Goal: Task Accomplishment & Management: Manage account settings

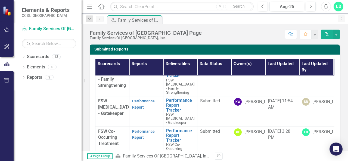
scroll to position [17, 0]
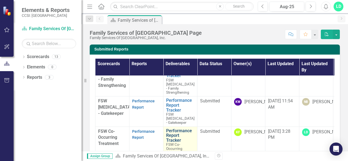
click at [175, 132] on link "Performance Report Tracker" at bounding box center [180, 135] width 28 height 14
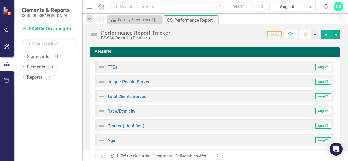
scroll to position [64, 0]
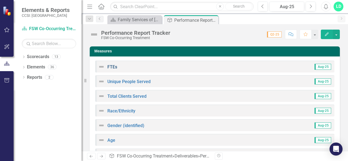
click at [111, 67] on link "FTEs" at bounding box center [112, 66] width 10 height 5
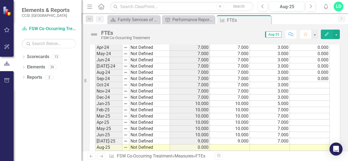
scroll to position [534, 0]
click at [245, 144] on td at bounding box center [230, 147] width 40 height 6
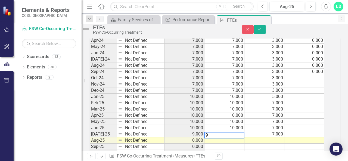
scroll to position [537, 0]
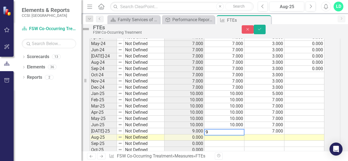
click at [279, 141] on td at bounding box center [264, 137] width 40 height 6
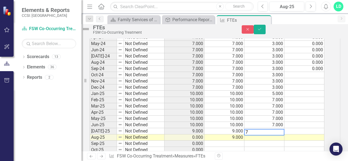
type textarea "7"
click at [300, 141] on td at bounding box center [304, 137] width 40 height 6
click at [265, 32] on button "Save" at bounding box center [259, 30] width 12 height 10
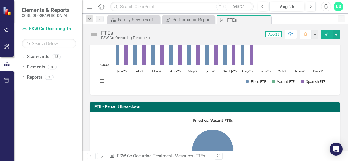
scroll to position [102, 0]
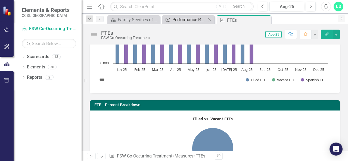
click at [179, 19] on div "Performance Report Tracker" at bounding box center [189, 19] width 34 height 7
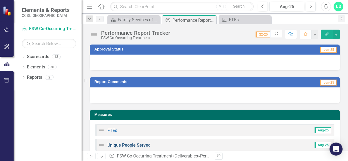
click at [138, 144] on link "Unique People Served" at bounding box center [128, 145] width 43 height 5
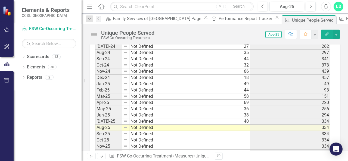
scroll to position [534, 0]
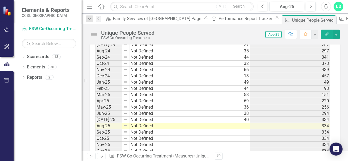
click at [236, 123] on td at bounding box center [210, 126] width 80 height 6
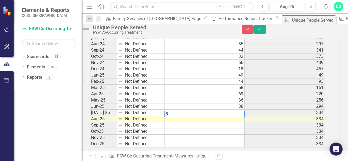
scroll to position [537, 0]
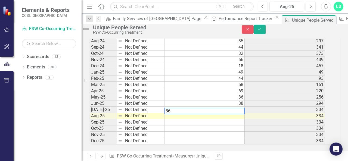
type textarea "36"
click at [260, 119] on td "334" at bounding box center [284, 116] width 80 height 6
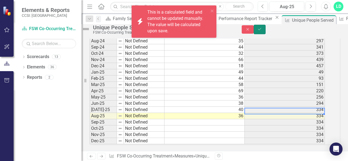
click at [261, 30] on icon "submit" at bounding box center [259, 29] width 3 height 2
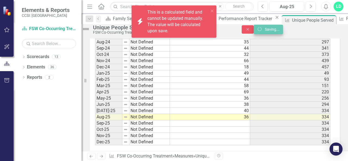
scroll to position [534, 0]
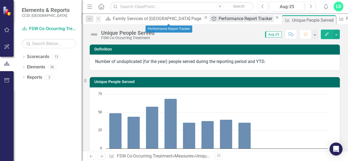
click at [218, 22] on div "Performance Report Tracker" at bounding box center [245, 18] width 55 height 7
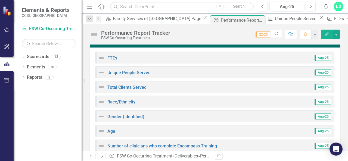
scroll to position [86, 0]
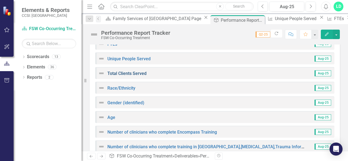
click at [141, 73] on link "Total Clients Served" at bounding box center [126, 73] width 39 height 5
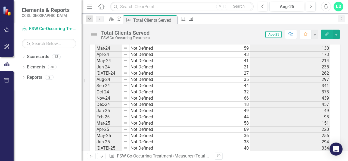
scroll to position [506, 0]
click at [238, 151] on td at bounding box center [210, 154] width 80 height 6
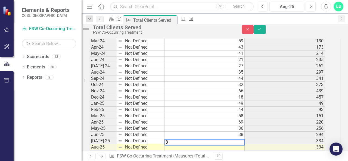
scroll to position [510, 0]
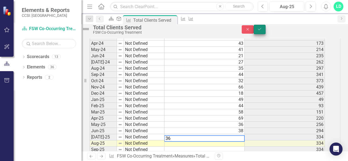
type textarea "36"
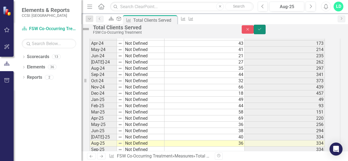
click at [262, 31] on icon "Save" at bounding box center [259, 29] width 5 height 4
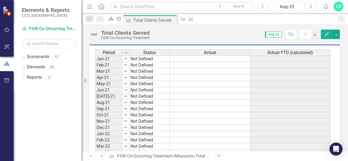
scroll to position [254, 0]
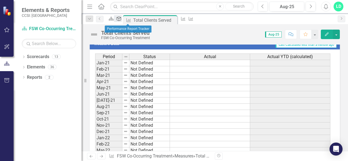
click at [121, 19] on icon "Deliverable" at bounding box center [118, 19] width 5 height 4
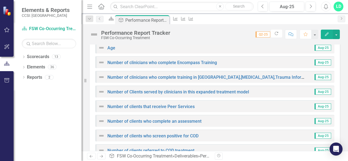
scroll to position [156, 0]
click at [175, 63] on link "Number of clinicians who complete Encompass Training" at bounding box center [161, 62] width 109 height 5
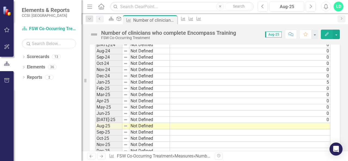
scroll to position [428, 0]
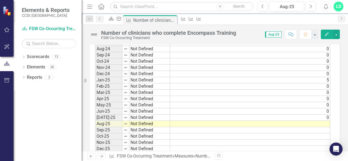
click at [309, 121] on td at bounding box center [250, 124] width 160 height 6
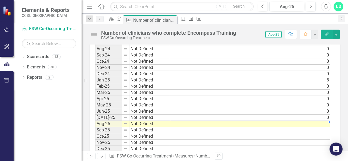
scroll to position [431, 0]
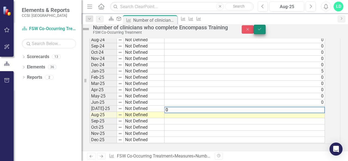
type textarea "0"
click at [265, 31] on button "Save" at bounding box center [259, 30] width 12 height 10
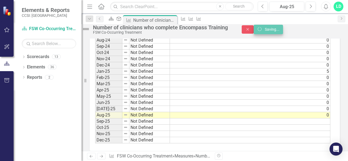
scroll to position [428, 0]
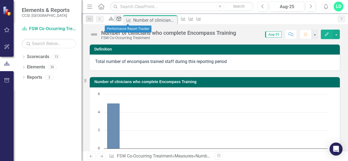
click at [121, 19] on icon "Deliverable" at bounding box center [118, 19] width 5 height 4
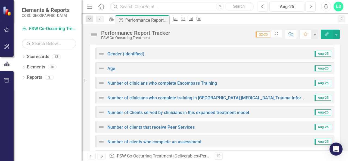
scroll to position [135, 0]
click at [192, 97] on link "Number of clinicians who complete training in [GEOGRAPHIC_DATA],[MEDICAL_DATA],…" at bounding box center [242, 97] width 271 height 5
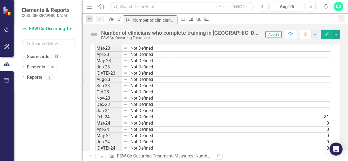
scroll to position [443, 0]
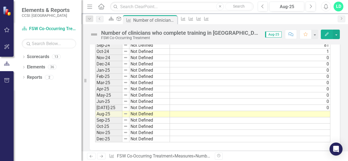
click at [320, 111] on td at bounding box center [250, 114] width 160 height 6
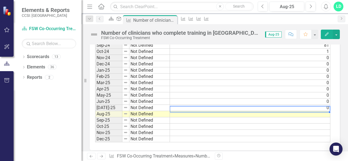
scroll to position [446, 0]
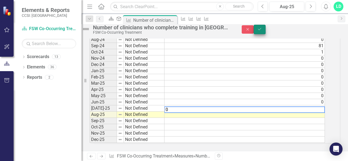
type textarea "0"
click at [265, 33] on button "Save" at bounding box center [259, 30] width 12 height 10
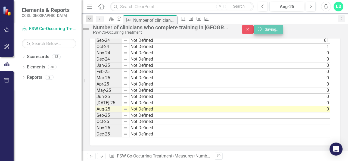
scroll to position [0, 0]
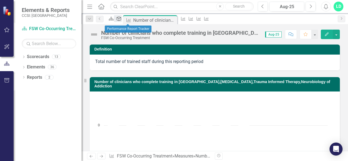
click at [121, 20] on link "Deliverable" at bounding box center [118, 18] width 8 height 7
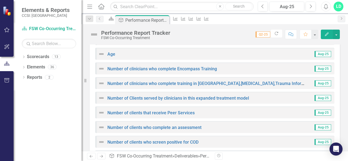
scroll to position [156, 0]
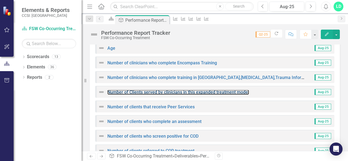
click at [221, 93] on link "Number of Clients served by clinicians in this expanded treatment model" at bounding box center [177, 92] width 141 height 5
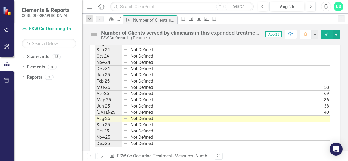
scroll to position [447, 0]
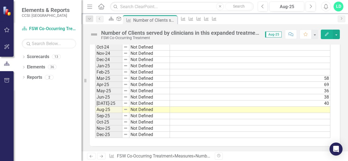
click at [316, 107] on td at bounding box center [250, 110] width 160 height 6
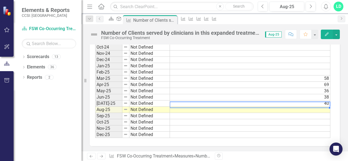
scroll to position [450, 0]
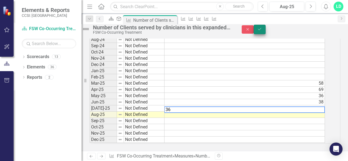
type textarea "36"
click at [265, 27] on button "Save" at bounding box center [259, 30] width 12 height 10
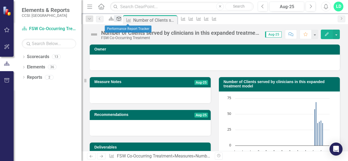
click at [121, 19] on icon at bounding box center [119, 19] width 4 height 4
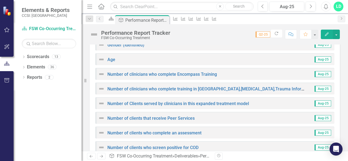
scroll to position [145, 0]
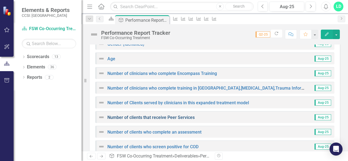
click at [171, 118] on link "Number of clients that receive Peer Services" at bounding box center [150, 117] width 87 height 5
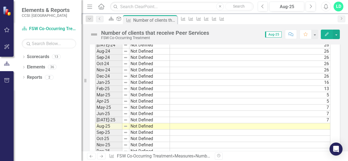
scroll to position [429, 0]
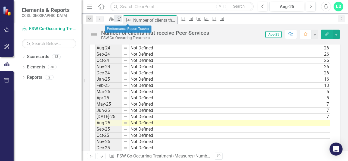
click at [121, 19] on icon at bounding box center [119, 19] width 4 height 4
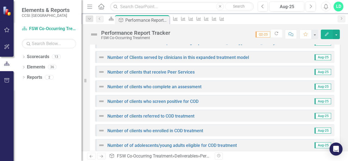
scroll to position [191, 0]
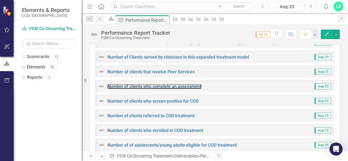
click at [199, 87] on link "Number of clients who complete an assessment" at bounding box center [154, 86] width 94 height 5
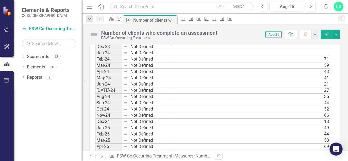
scroll to position [443, 0]
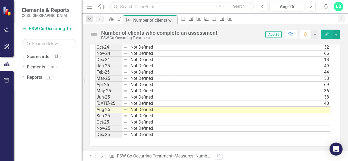
click at [322, 107] on td at bounding box center [250, 110] width 160 height 6
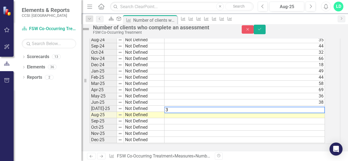
scroll to position [446, 0]
type textarea "36"
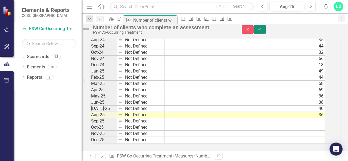
click at [265, 34] on button "Save" at bounding box center [259, 30] width 12 height 10
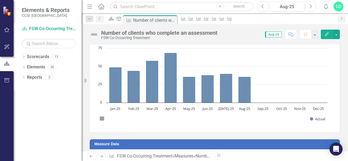
scroll to position [35, 0]
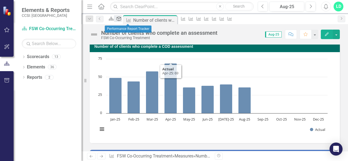
click at [121, 20] on icon "Deliverable" at bounding box center [118, 19] width 5 height 4
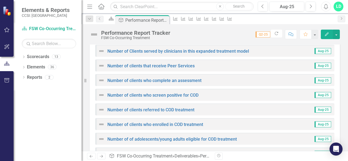
scroll to position [197, 0]
click at [158, 97] on link "Number of clients who screen positive for COD" at bounding box center [152, 94] width 91 height 5
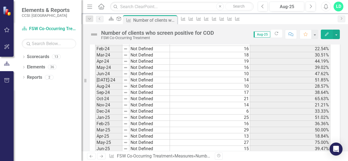
scroll to position [443, 0]
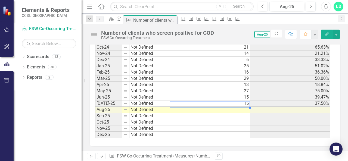
click at [241, 102] on div at bounding box center [209, 102] width 80 height 1
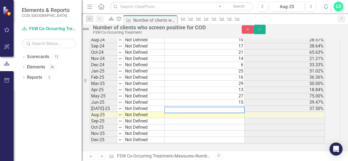
scroll to position [446, 0]
type textarea "4"
click at [265, 30] on button "Save" at bounding box center [259, 30] width 12 height 10
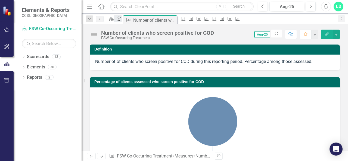
click at [121, 22] on div "Deliverable" at bounding box center [118, 18] width 8 height 7
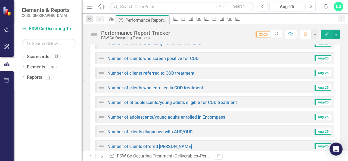
scroll to position [231, 0]
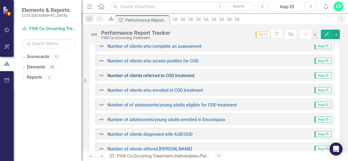
click at [171, 76] on link "Number of clients referred to COD treatment" at bounding box center [150, 75] width 87 height 5
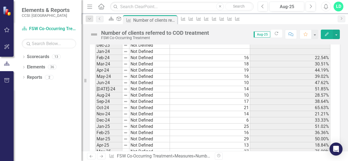
scroll to position [443, 0]
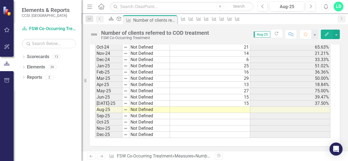
click at [242, 107] on td at bounding box center [210, 110] width 80 height 6
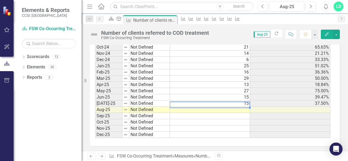
scroll to position [446, 0]
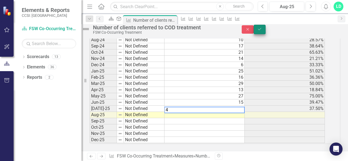
type textarea "4"
click at [262, 31] on icon "Save" at bounding box center [259, 29] width 5 height 4
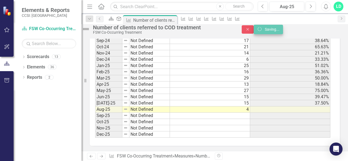
scroll to position [443, 0]
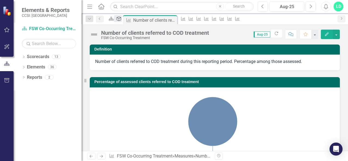
click at [121, 17] on icon "Deliverable" at bounding box center [118, 19] width 5 height 4
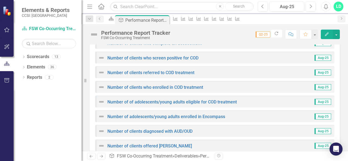
scroll to position [235, 0]
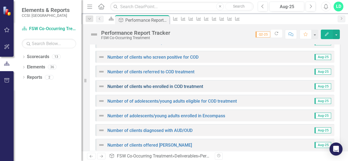
click at [182, 87] on link "Number of clients who enrolled in COD treatment" at bounding box center [155, 86] width 96 height 5
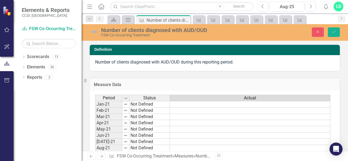
type textarea "4"
click at [339, 30] on button "Save" at bounding box center [333, 32] width 12 height 10
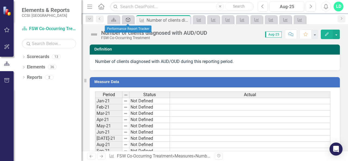
click at [129, 19] on icon at bounding box center [128, 20] width 4 height 4
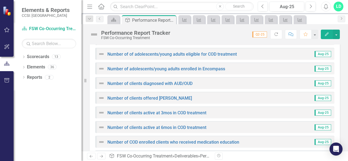
scroll to position [281, 0]
click at [154, 96] on link "Number of clients offered [PERSON_NAME]" at bounding box center [149, 98] width 84 height 5
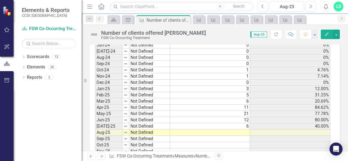
scroll to position [443, 0]
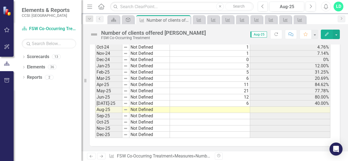
click at [244, 107] on td at bounding box center [210, 110] width 80 height 6
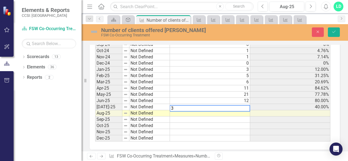
scroll to position [446, 0]
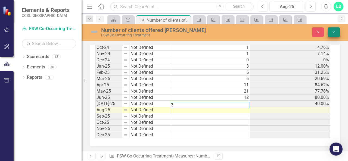
type textarea "3"
click at [331, 33] on icon "Save" at bounding box center [333, 32] width 5 height 4
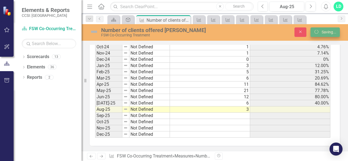
scroll to position [0, 0]
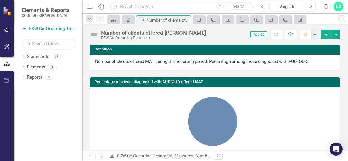
click at [132, 20] on link "Deliverable" at bounding box center [128, 19] width 10 height 7
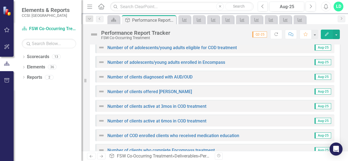
scroll to position [294, 0]
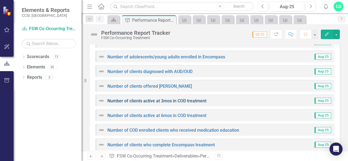
click at [183, 101] on link "Number of clients active at 3mos in COD treatment" at bounding box center [156, 100] width 99 height 5
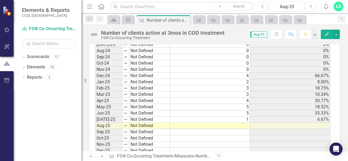
scroll to position [442, 0]
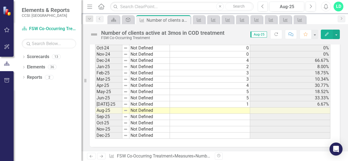
click at [247, 108] on td at bounding box center [210, 111] width 80 height 6
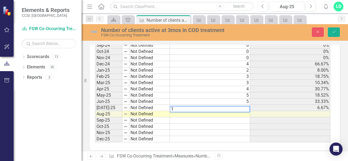
scroll to position [445, 0]
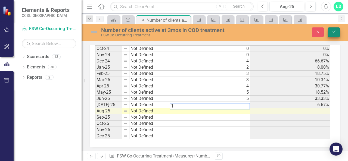
type textarea "1"
click at [334, 33] on icon "Save" at bounding box center [333, 32] width 5 height 4
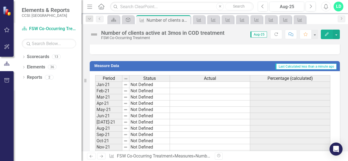
scroll to position [0, 0]
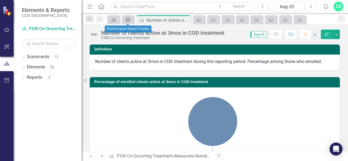
click at [128, 22] on div "Deliverable" at bounding box center [127, 19] width 8 height 7
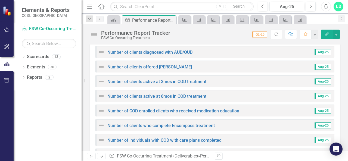
scroll to position [313, 0]
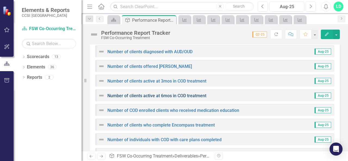
click at [197, 96] on link "Number of clients active at 6mos in COD treatment" at bounding box center [156, 95] width 99 height 5
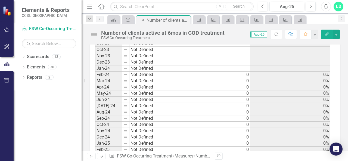
scroll to position [405, 0]
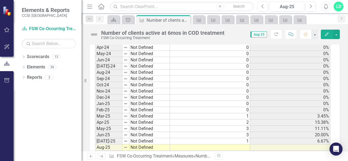
click at [242, 144] on td at bounding box center [210, 147] width 80 height 6
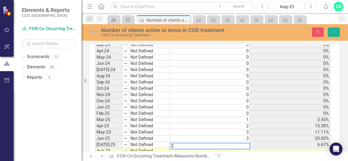
scroll to position [408, 0]
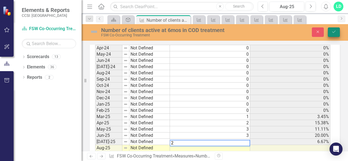
type textarea "2"
click at [330, 36] on button "Save" at bounding box center [333, 32] width 12 height 10
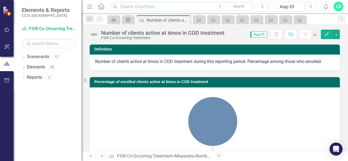
click at [127, 23] on div "Deliverable" at bounding box center [127, 19] width 8 height 7
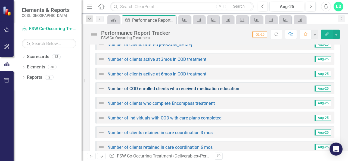
scroll to position [336, 0]
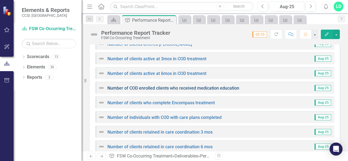
click at [222, 89] on link "Number of COD enrolled clients who received medication education" at bounding box center [173, 88] width 132 height 5
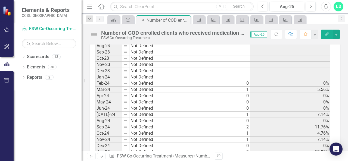
scroll to position [416, 0]
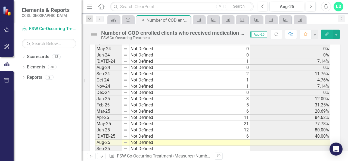
click at [244, 140] on td at bounding box center [210, 143] width 80 height 6
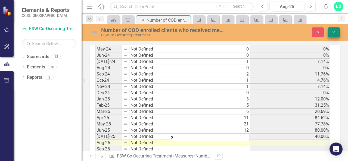
type textarea "3"
click at [331, 30] on icon "Save" at bounding box center [333, 32] width 5 height 4
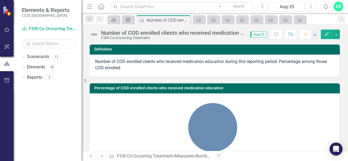
click at [129, 18] on icon "Deliverable" at bounding box center [127, 20] width 5 height 4
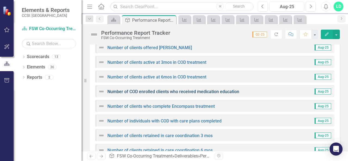
scroll to position [332, 0]
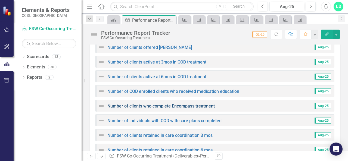
click at [183, 106] on link "Number of clients who complete Encompass treatment" at bounding box center [160, 105] width 107 height 5
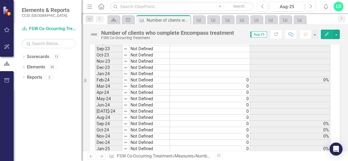
scroll to position [436, 0]
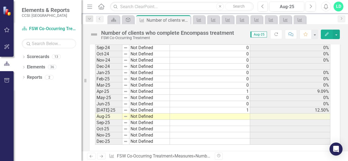
click at [245, 113] on td at bounding box center [210, 116] width 80 height 6
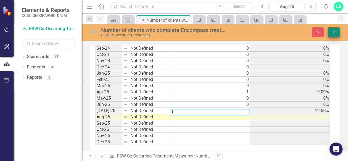
type textarea "1"
click at [330, 33] on button "Save" at bounding box center [333, 32] width 12 height 10
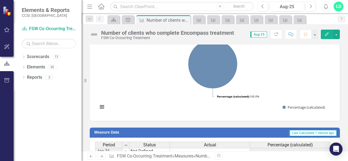
scroll to position [52, 0]
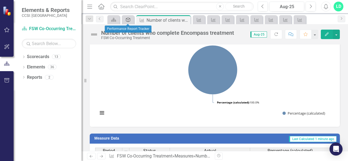
click at [127, 19] on icon "Deliverable" at bounding box center [127, 20] width 5 height 4
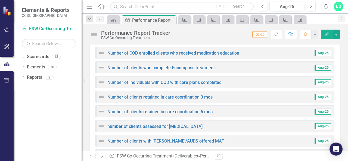
scroll to position [372, 0]
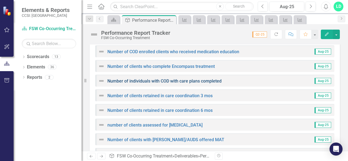
click at [198, 82] on link "Number of individuals with COD with care plans completed" at bounding box center [164, 80] width 114 height 5
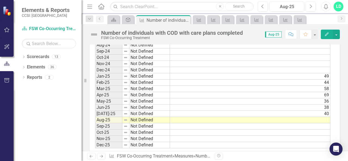
scroll to position [432, 0]
click at [301, 117] on td at bounding box center [250, 120] width 160 height 6
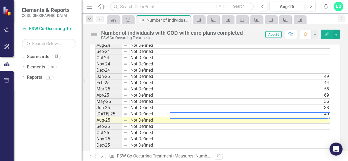
scroll to position [435, 0]
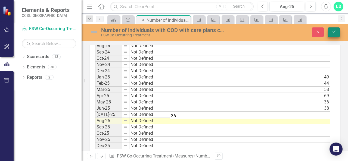
type textarea "36"
click at [335, 35] on button "Save" at bounding box center [333, 32] width 12 height 10
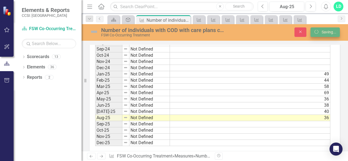
scroll to position [432, 0]
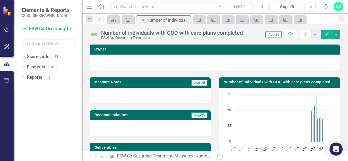
click at [128, 22] on div "Deliverable" at bounding box center [127, 19] width 8 height 7
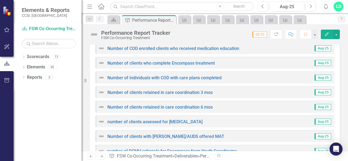
scroll to position [377, 0]
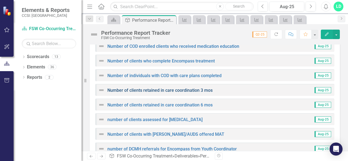
click at [183, 88] on link "Number of clients retained in care coordination 3 mos" at bounding box center [159, 90] width 105 height 5
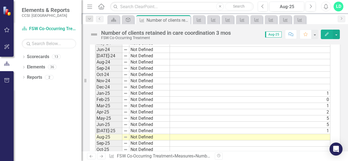
scroll to position [443, 0]
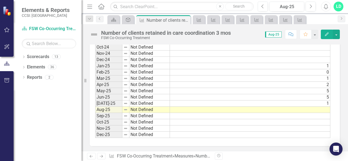
click at [257, 107] on td at bounding box center [250, 110] width 160 height 6
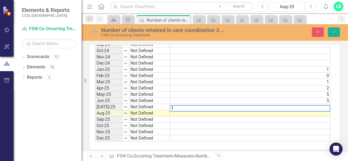
scroll to position [446, 0]
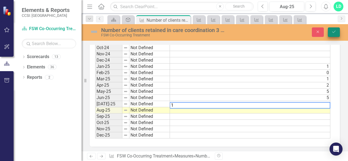
type textarea "1"
click at [329, 33] on button "Save" at bounding box center [333, 32] width 12 height 10
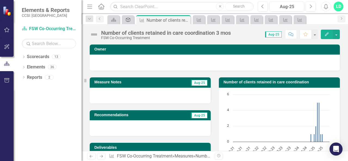
click at [128, 19] on icon at bounding box center [128, 20] width 4 height 4
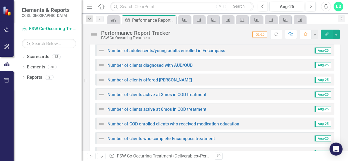
scroll to position [301, 0]
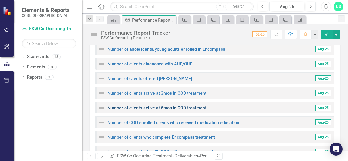
click at [195, 109] on link "Number of clients active at 6mos in COD treatment" at bounding box center [156, 107] width 99 height 5
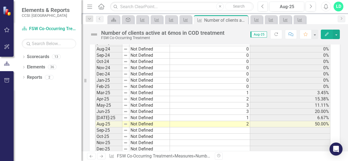
scroll to position [432, 0]
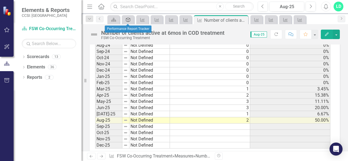
click at [128, 20] on icon "Deliverable" at bounding box center [127, 20] width 5 height 4
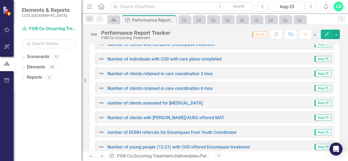
scroll to position [394, 0]
click at [196, 89] on link "Number of clients retained in care coordination 6 mos" at bounding box center [159, 88] width 105 height 5
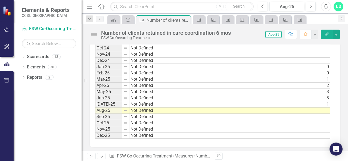
scroll to position [443, 0]
click at [314, 107] on td at bounding box center [250, 110] width 160 height 6
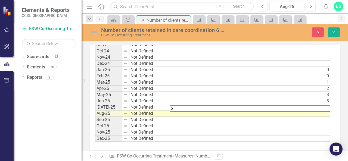
scroll to position [446, 0]
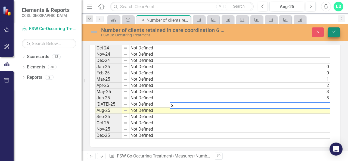
type textarea "2"
click at [330, 34] on button "Save" at bounding box center [333, 32] width 12 height 10
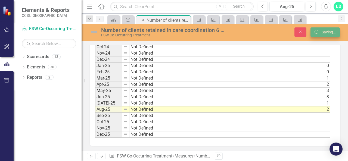
scroll to position [0, 0]
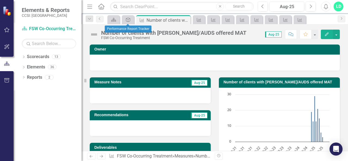
click at [128, 15] on div "Deliverable" at bounding box center [128, 19] width 12 height 9
click at [128, 18] on icon "Deliverable" at bounding box center [127, 20] width 5 height 4
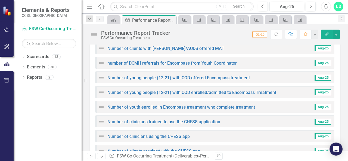
scroll to position [463, 0]
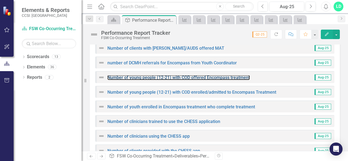
click at [204, 78] on link "Number of young people (12-21) with COD offered Encompass treatment" at bounding box center [178, 77] width 142 height 5
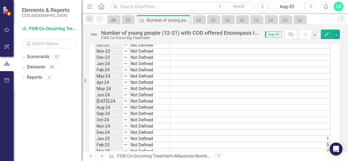
scroll to position [447, 0]
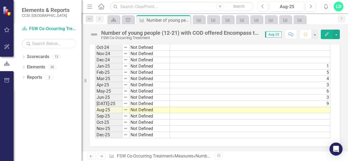
click at [321, 107] on td at bounding box center [250, 110] width 160 height 6
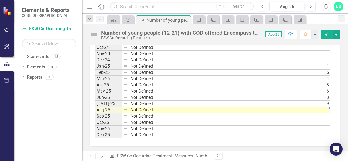
scroll to position [450, 0]
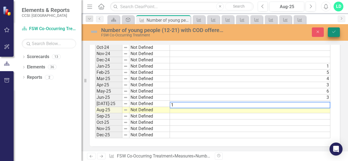
type textarea "1"
click at [333, 33] on icon "Save" at bounding box center [333, 32] width 5 height 4
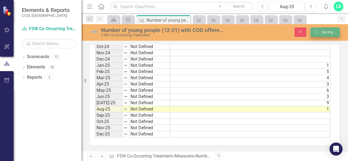
scroll to position [0, 0]
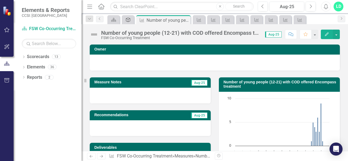
click at [127, 18] on icon "Deliverable" at bounding box center [127, 20] width 5 height 4
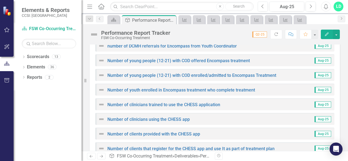
scroll to position [497, 0]
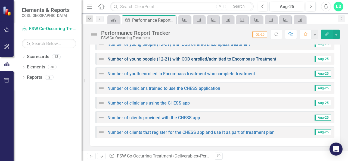
click at [194, 58] on link "Number of young people (12-21) with COD enrolled/admitted to Encompass Treatment" at bounding box center [191, 58] width 169 height 5
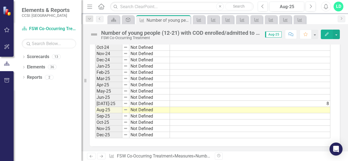
scroll to position [447, 0]
click at [323, 107] on td at bounding box center [250, 110] width 160 height 6
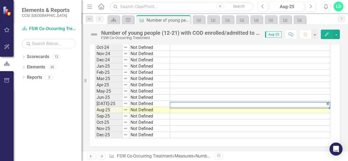
scroll to position [450, 0]
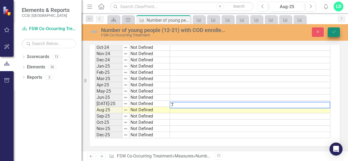
type textarea "7"
click at [330, 32] on button "Save" at bounding box center [333, 32] width 12 height 10
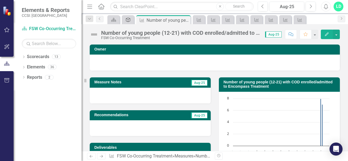
click at [128, 18] on icon "Deliverable" at bounding box center [127, 20] width 5 height 4
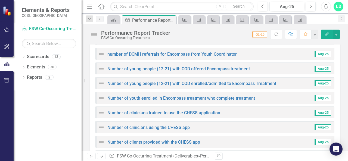
scroll to position [497, 0]
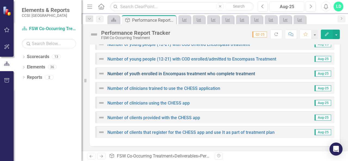
click at [207, 72] on link "Number of youth enrolled in Encompass treatment who complete treatment" at bounding box center [180, 73] width 147 height 5
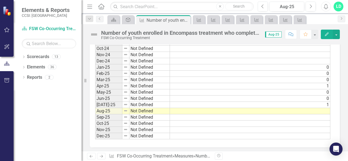
scroll to position [447, 0]
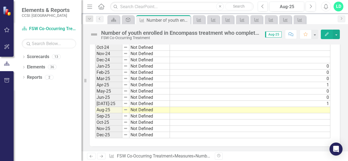
click at [318, 107] on td at bounding box center [250, 110] width 160 height 6
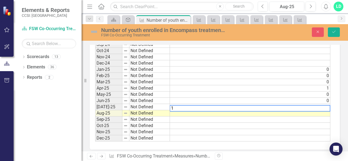
scroll to position [450, 0]
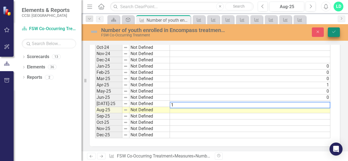
type textarea "1"
click at [332, 30] on button "Save" at bounding box center [333, 32] width 12 height 10
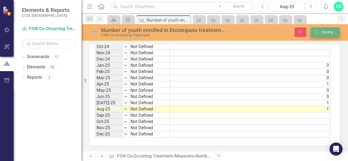
scroll to position [0, 0]
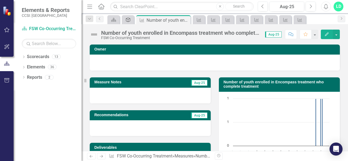
click at [126, 19] on icon "Deliverable" at bounding box center [127, 20] width 5 height 4
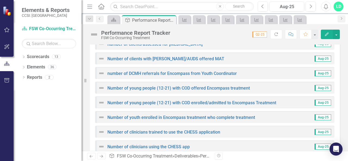
scroll to position [497, 0]
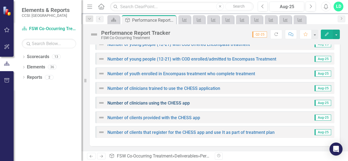
click at [164, 105] on link "Number of clinicians using the CHESS app" at bounding box center [148, 102] width 82 height 5
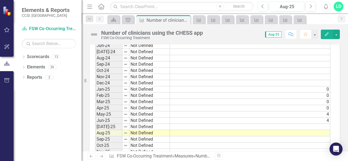
scroll to position [420, 0]
click at [324, 130] on td at bounding box center [250, 133] width 160 height 6
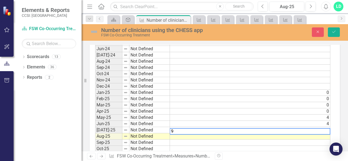
scroll to position [423, 0]
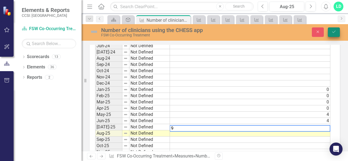
type textarea "9"
click at [332, 35] on button "Save" at bounding box center [333, 32] width 12 height 10
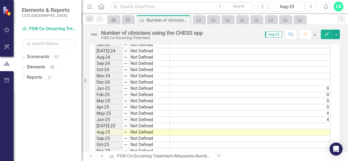
scroll to position [443, 0]
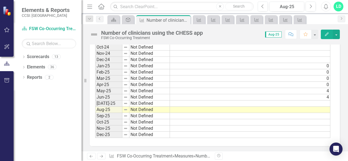
click at [327, 100] on td at bounding box center [250, 103] width 160 height 6
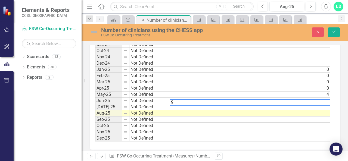
scroll to position [446, 0]
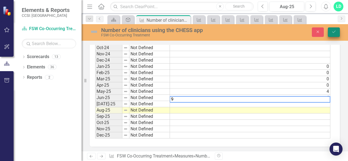
type textarea "9"
click at [333, 27] on button "Save" at bounding box center [333, 32] width 12 height 10
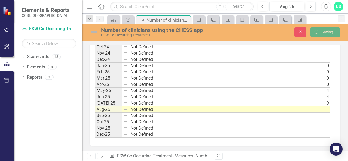
scroll to position [443, 0]
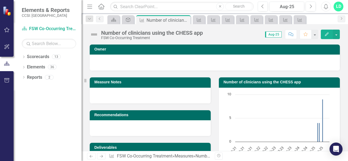
click at [322, 106] on rect "Interactive chart" at bounding box center [278, 132] width 108 height 81
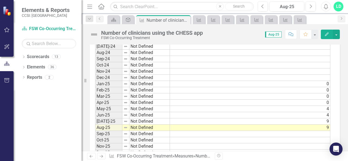
scroll to position [428, 0]
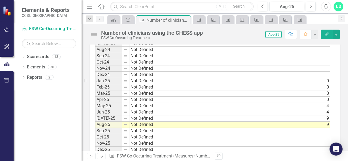
click at [326, 122] on td "9" at bounding box center [250, 125] width 160 height 6
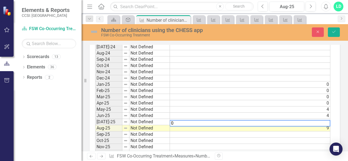
scroll to position [431, 0]
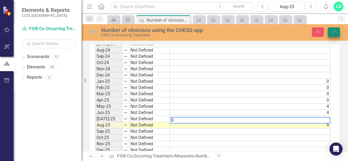
type textarea "0"
click at [331, 33] on button "Save" at bounding box center [333, 32] width 12 height 10
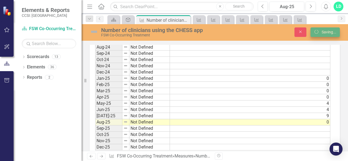
scroll to position [0, 0]
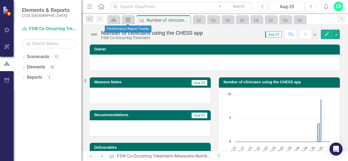
click at [128, 19] on icon at bounding box center [128, 20] width 4 height 4
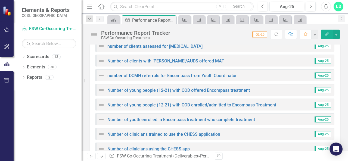
scroll to position [497, 0]
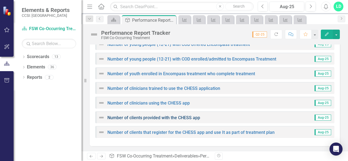
click at [185, 118] on link "Number of clients provided with the CHESS app" at bounding box center [153, 117] width 93 height 5
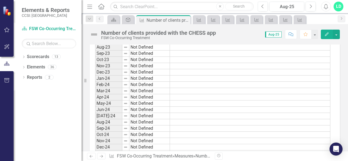
scroll to position [443, 0]
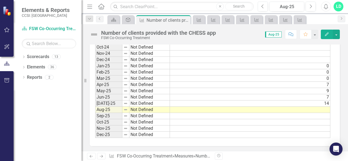
click at [324, 107] on td at bounding box center [250, 110] width 160 height 6
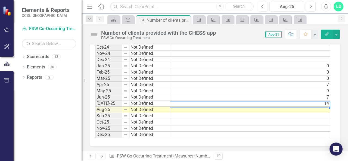
scroll to position [446, 0]
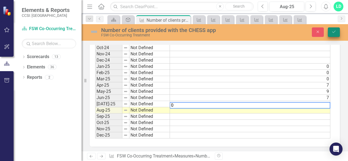
type textarea "0"
click at [335, 33] on icon "Save" at bounding box center [333, 32] width 5 height 4
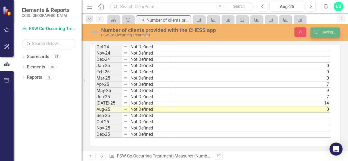
scroll to position [443, 0]
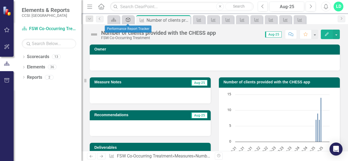
click at [128, 19] on icon "Deliverable" at bounding box center [127, 20] width 5 height 4
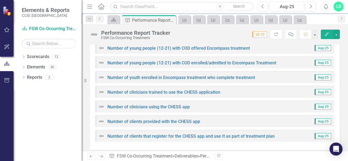
scroll to position [497, 0]
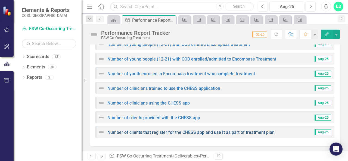
click at [207, 131] on link "Number of clients that register for the CHESS app and use It as part of treatme…" at bounding box center [190, 132] width 167 height 5
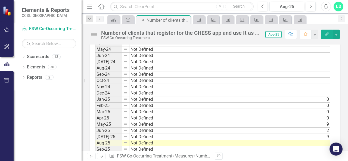
scroll to position [447, 0]
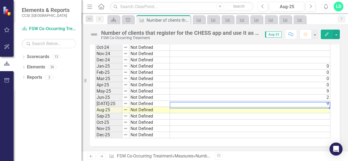
click at [323, 107] on td at bounding box center [250, 110] width 160 height 6
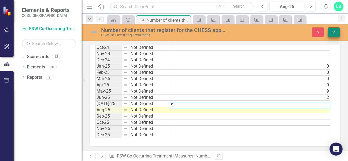
type textarea "9"
click at [331, 30] on button "Save" at bounding box center [333, 32] width 12 height 10
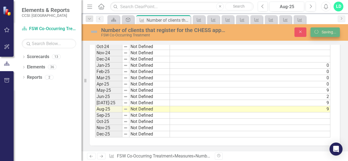
scroll to position [447, 0]
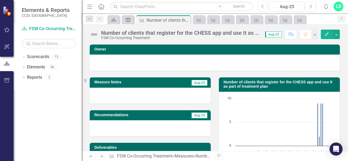
click at [130, 17] on div "Deliverable" at bounding box center [127, 19] width 8 height 7
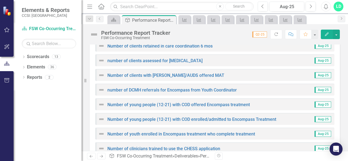
scroll to position [436, 0]
click at [194, 86] on div "number of DCMH referrals for Encompass from Youth Coordinator Aug-25" at bounding box center [214, 90] width 239 height 12
click at [194, 88] on link "number of DCMH referrals for Encompass from Youth Coordinator" at bounding box center [171, 90] width 129 height 5
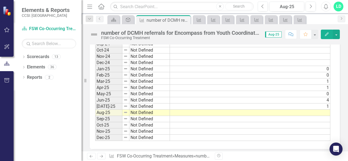
scroll to position [447, 0]
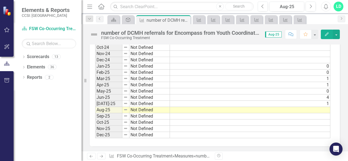
click at [314, 107] on td at bounding box center [250, 110] width 160 height 6
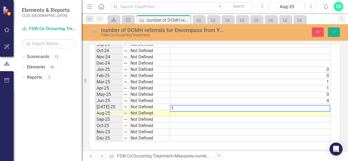
scroll to position [450, 0]
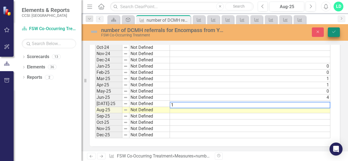
type textarea "1"
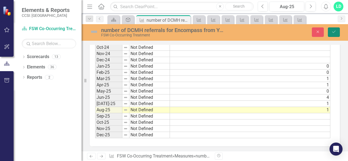
click at [330, 35] on button "Save" at bounding box center [333, 32] width 12 height 10
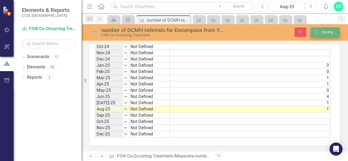
scroll to position [447, 0]
